Goal: Find specific page/section: Find specific page/section

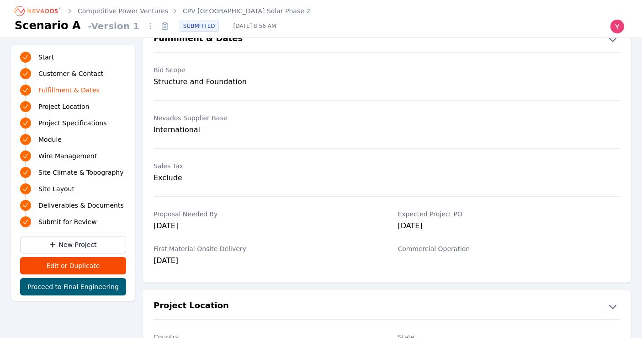
drag, startPoint x: 0, startPoint y: 0, endPoint x: 39, endPoint y: 12, distance: 40.8
click at [39, 12] on icon "Breadcrumb" at bounding box center [38, 11] width 50 height 15
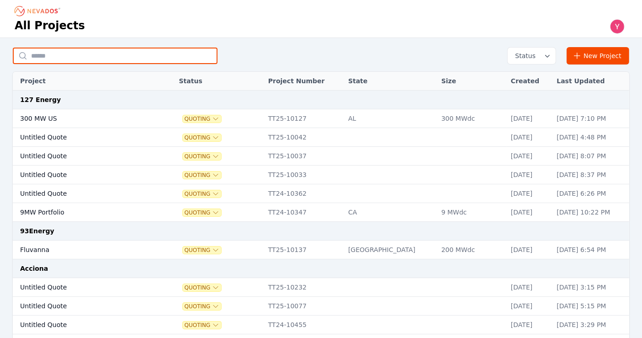
click at [147, 58] on input "text" at bounding box center [115, 56] width 205 height 16
type input "********"
